Goal: Task Accomplishment & Management: Complete application form

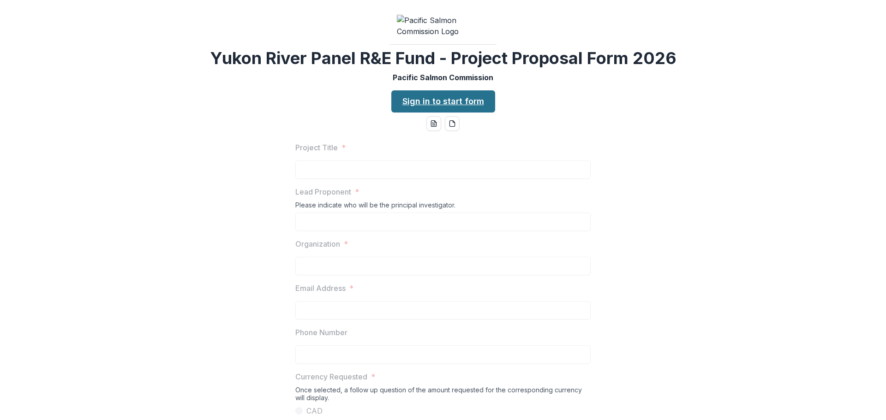
click at [433, 113] on link "Sign in to start form" at bounding box center [443, 101] width 104 height 22
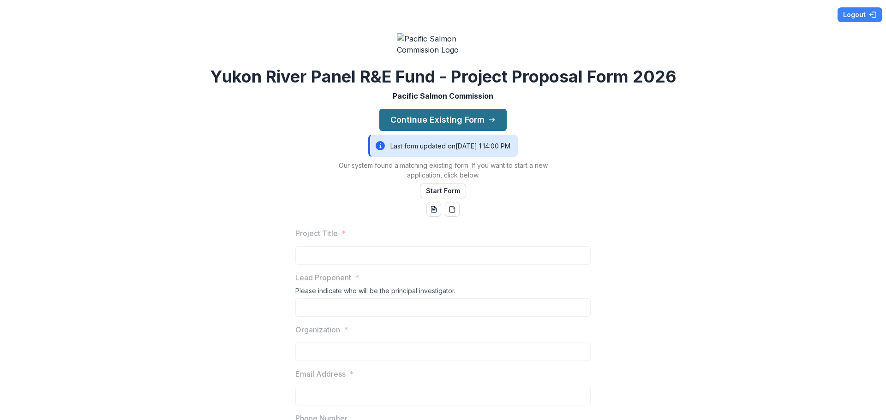
click at [402, 131] on button "Continue Existing Form" at bounding box center [442, 120] width 127 height 22
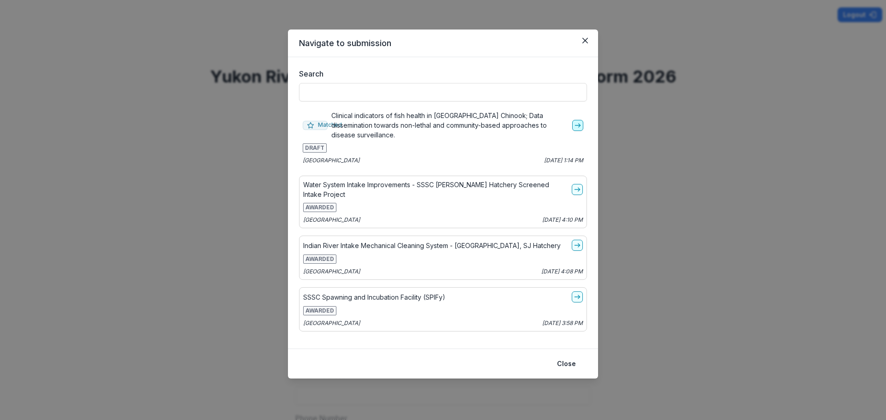
click at [575, 126] on line "go-to" at bounding box center [577, 126] width 5 height 0
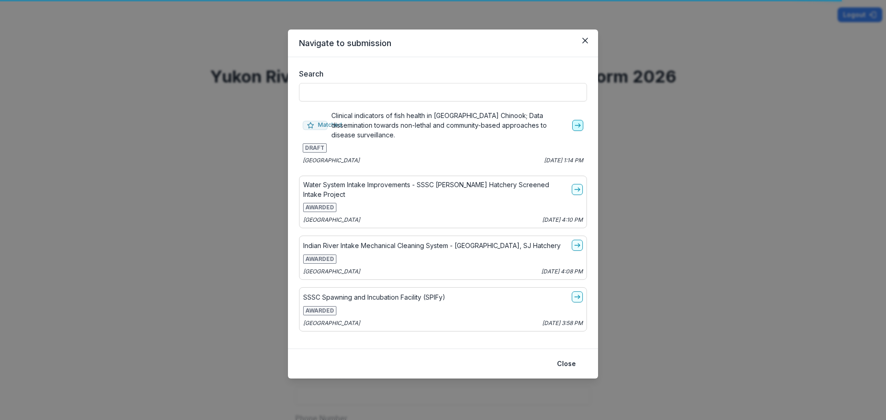
click at [579, 126] on polyline "go-to" at bounding box center [580, 126] width 2 height 4
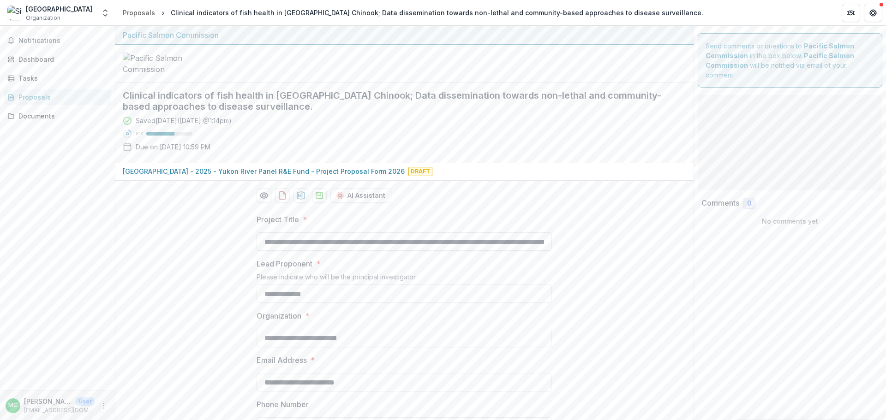
click at [374, 233] on input "**********" at bounding box center [404, 242] width 295 height 18
paste input "text"
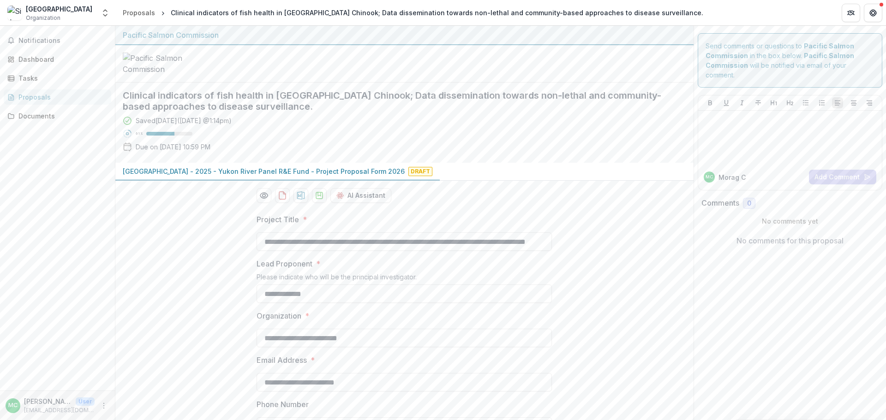
type input "**********"
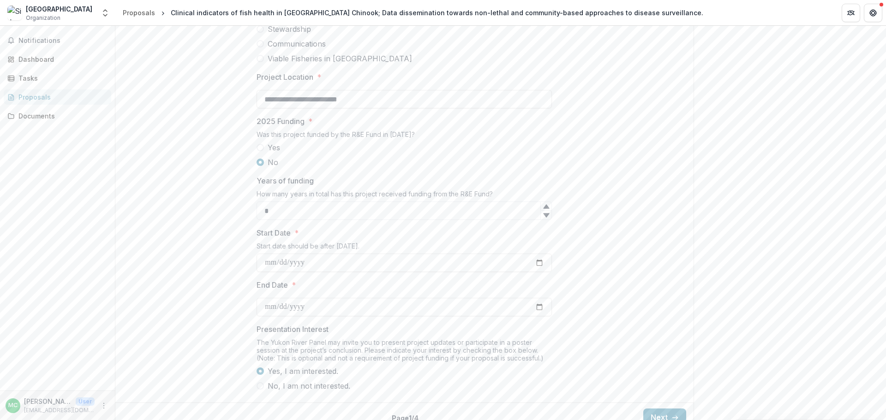
scroll to position [716, 0]
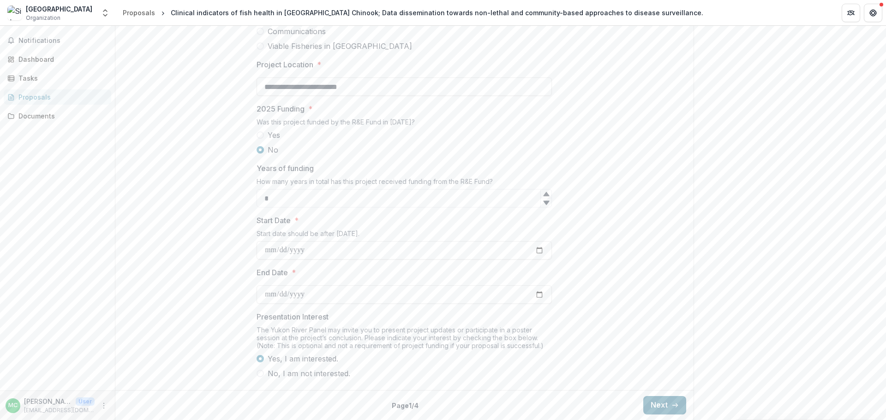
click at [649, 401] on button "Next" at bounding box center [664, 405] width 43 height 18
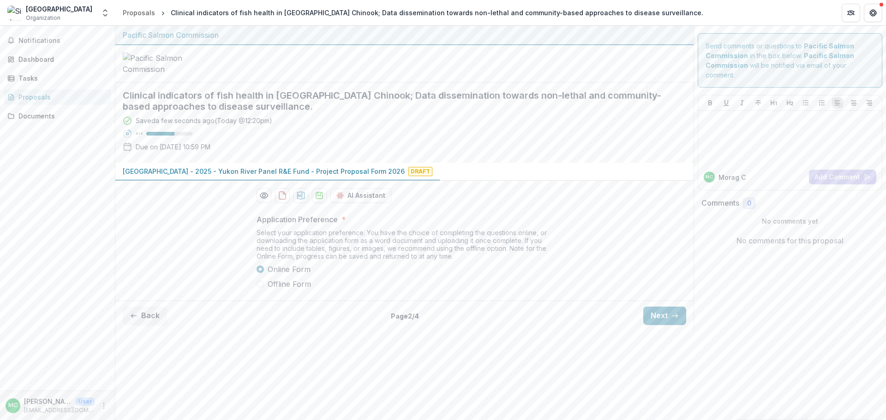
click at [260, 288] on span at bounding box center [260, 284] width 7 height 7
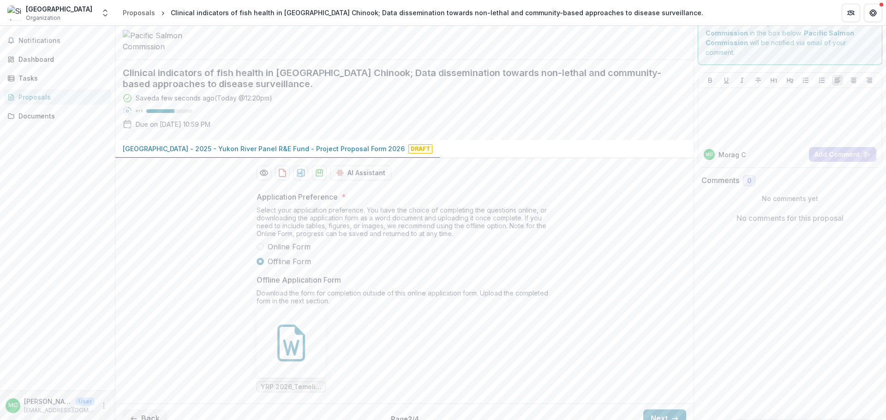
scroll to position [107, 0]
